Goal: Find specific fact: Locate a discrete piece of known information

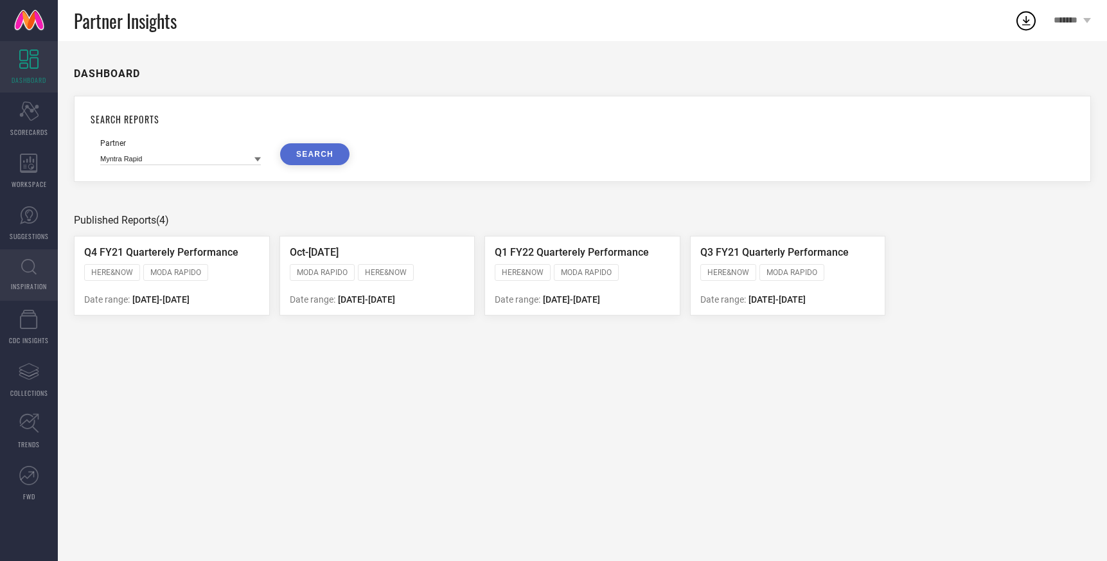
click at [28, 275] on link "INSPIRATION" at bounding box center [29, 274] width 58 height 51
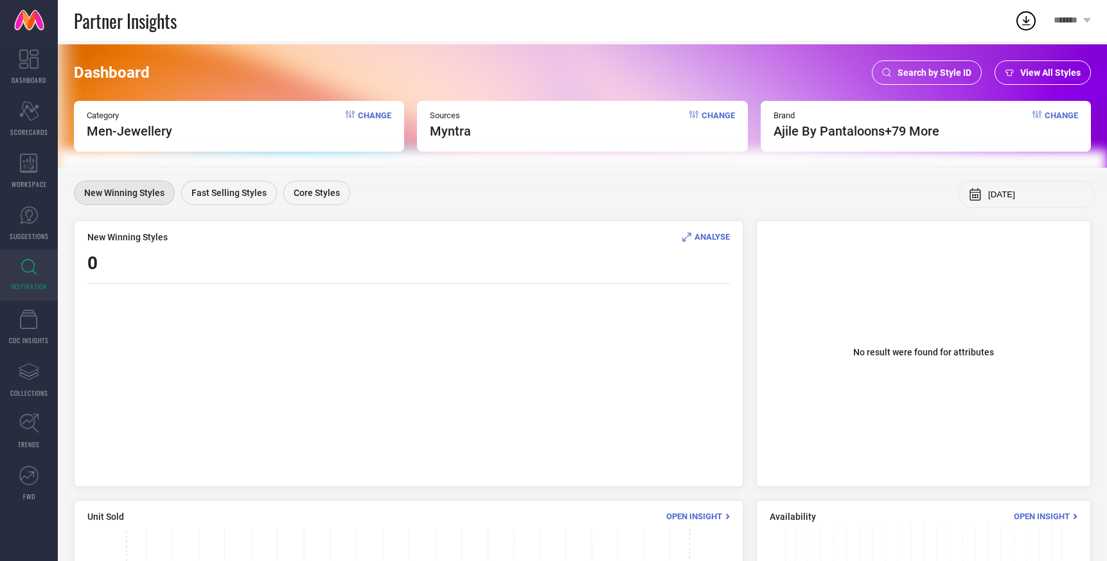
click at [922, 60] on div "Search by Style ID" at bounding box center [927, 72] width 110 height 24
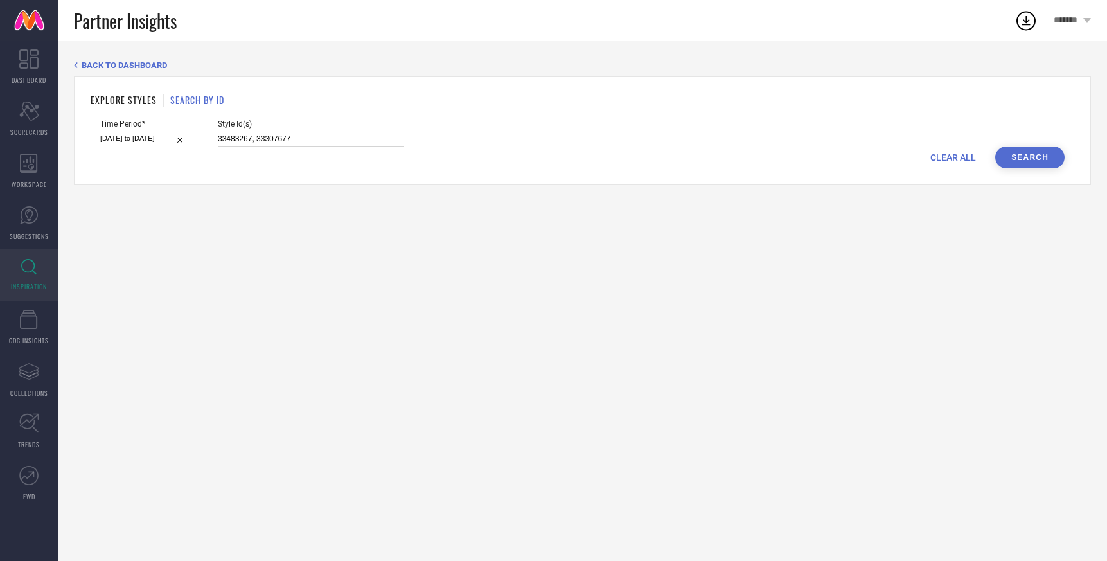
click at [269, 136] on input "33483267, 33307677" at bounding box center [311, 139] width 186 height 15
paste input "24009696, 33080020"
click at [1035, 159] on button "Search" at bounding box center [1029, 158] width 69 height 22
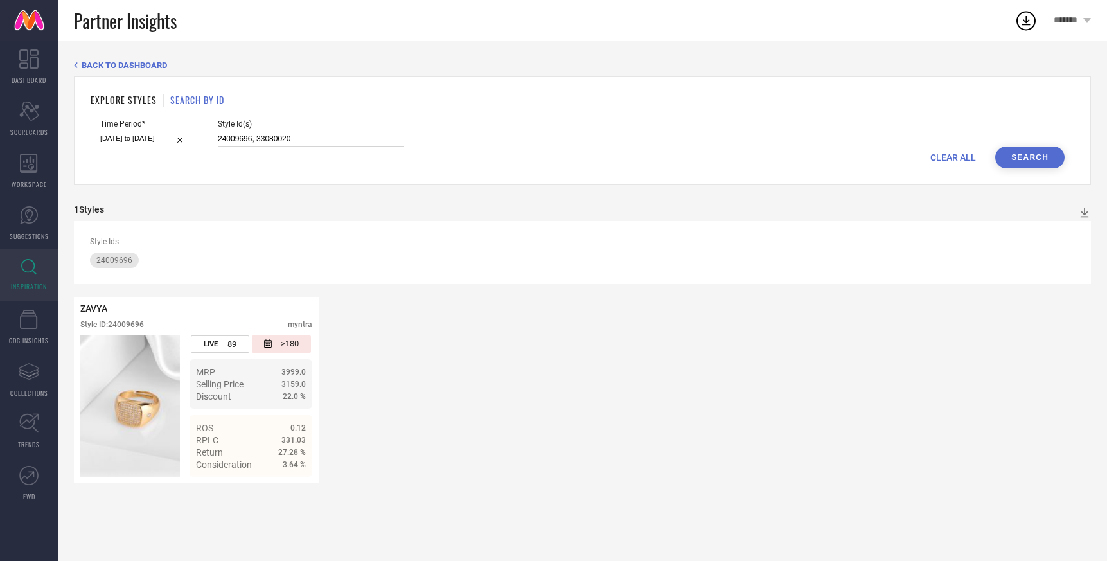
click at [247, 143] on input "24009696, 33080020" at bounding box center [311, 139] width 186 height 15
paste input "33307677, 3486004"
click at [1018, 156] on button "Search" at bounding box center [1029, 158] width 69 height 22
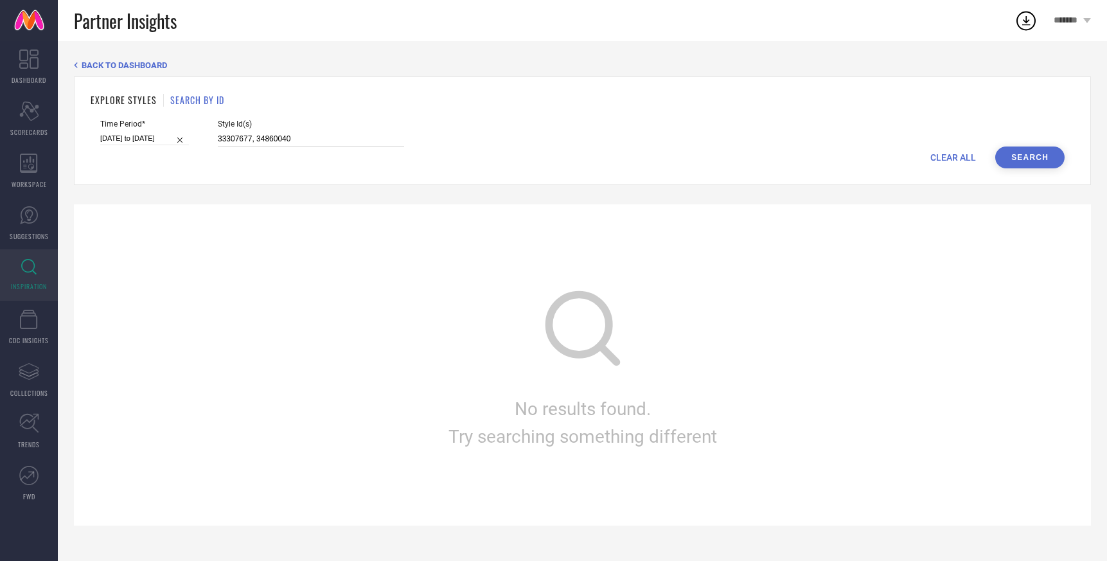
click at [277, 141] on input "33307677, 34860040" at bounding box center [311, 139] width 186 height 15
type input "33307677"
click at [1037, 153] on button "Search" at bounding box center [1029, 158] width 69 height 22
